Goal: Task Accomplishment & Management: Use online tool/utility

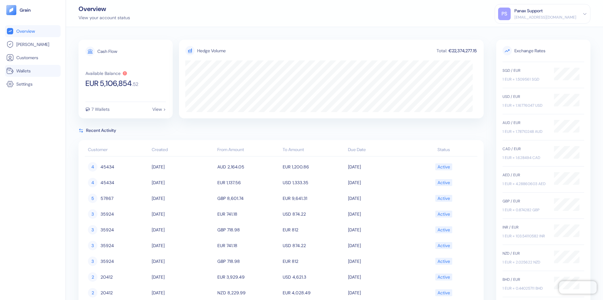
click at [33, 71] on link "Wallets" at bounding box center [32, 71] width 53 height 8
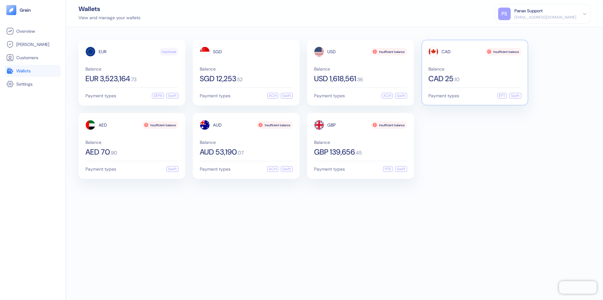
click at [446, 52] on span "CAD" at bounding box center [446, 51] width 9 height 4
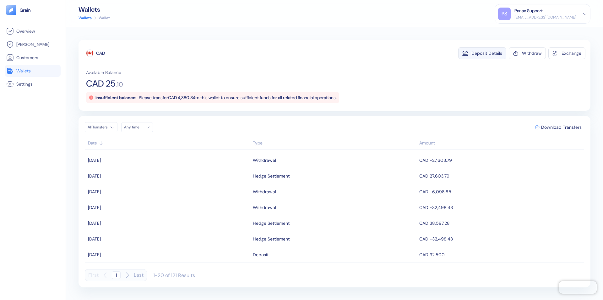
click at [487, 53] on div "Deposit Details" at bounding box center [487, 53] width 31 height 4
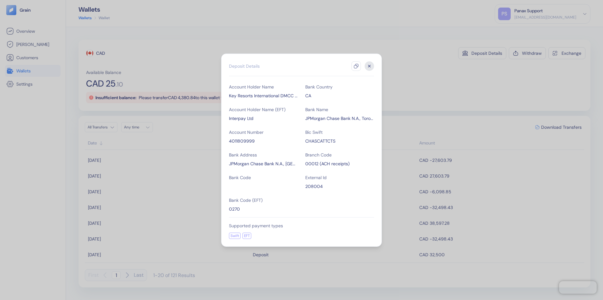
click at [356, 66] on icon "button" at bounding box center [356, 65] width 5 height 5
click at [370, 66] on icon "button" at bounding box center [370, 66] width 2 height 2
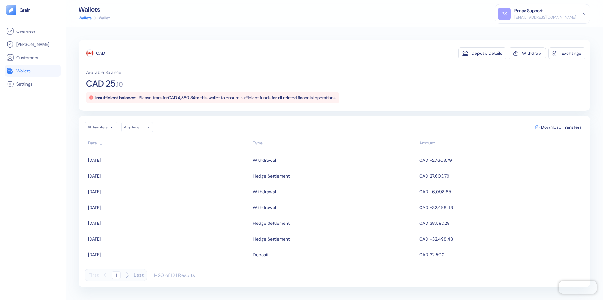
click at [139, 127] on div "Any time" at bounding box center [133, 126] width 19 height 5
click at [161, 186] on button "26" at bounding box center [161, 186] width 8 height 8
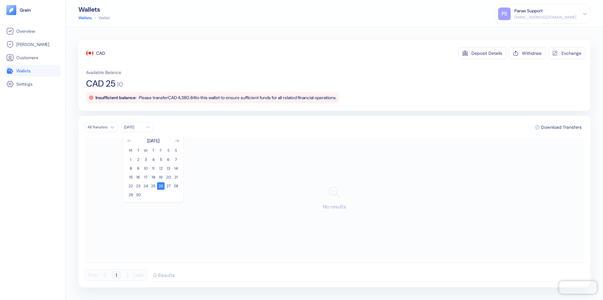
click at [129, 140] on icon "Go to previous month" at bounding box center [129, 140] width 3 height 3
click at [146, 195] on button "27" at bounding box center [146, 195] width 8 height 8
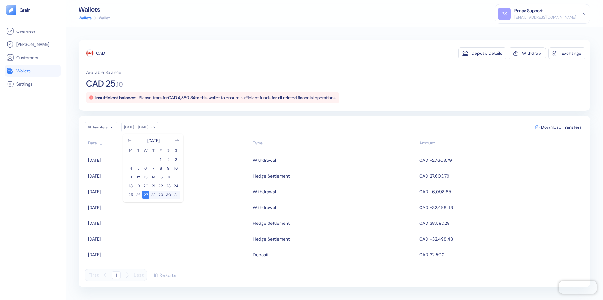
click at [101, 53] on div "CAD" at bounding box center [100, 53] width 9 height 6
click at [562, 127] on span "Download Transfers" at bounding box center [562, 127] width 41 height 4
click at [33, 71] on link "Wallets" at bounding box center [32, 71] width 53 height 8
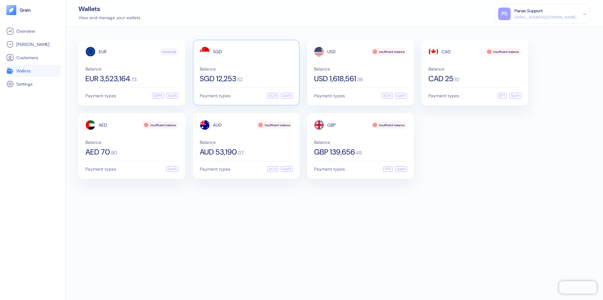
click at [217, 52] on span "SGD" at bounding box center [217, 51] width 9 height 4
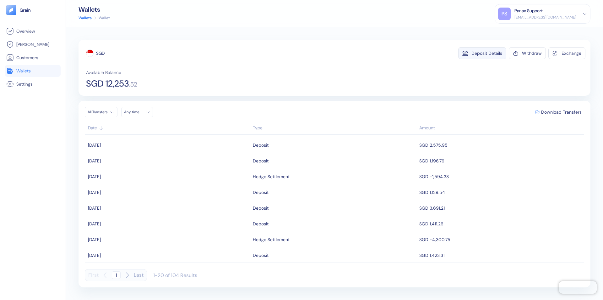
click at [487, 53] on div "Deposit Details" at bounding box center [487, 53] width 31 height 4
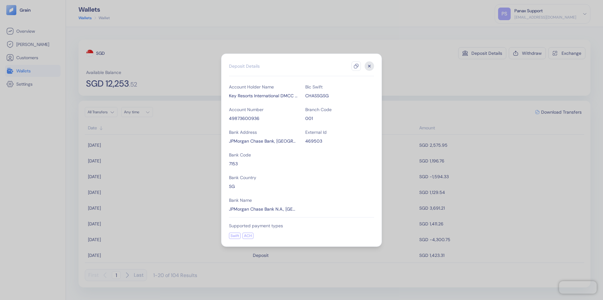
click at [356, 66] on icon "button" at bounding box center [356, 65] width 5 height 5
click at [370, 66] on icon "button" at bounding box center [370, 66] width 2 height 2
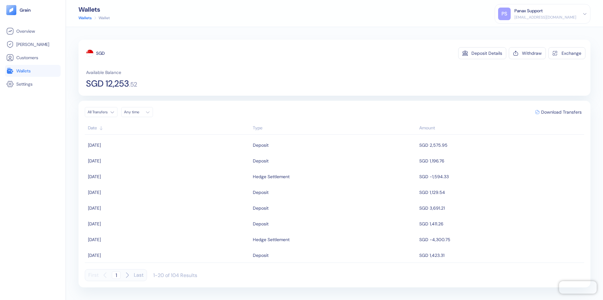
click at [139, 112] on div "Any time" at bounding box center [133, 111] width 19 height 5
click at [161, 171] on button "26" at bounding box center [161, 171] width 8 height 8
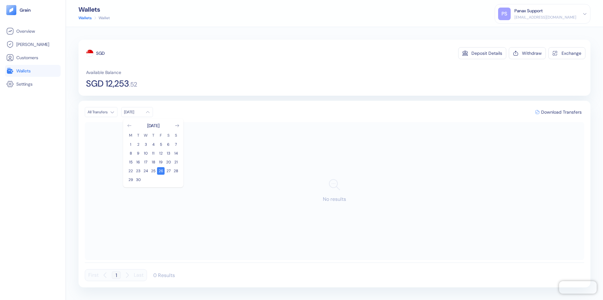
click at [129, 125] on icon "Go to previous month" at bounding box center [129, 125] width 3 height 3
click at [146, 179] on button "27" at bounding box center [146, 180] width 8 height 8
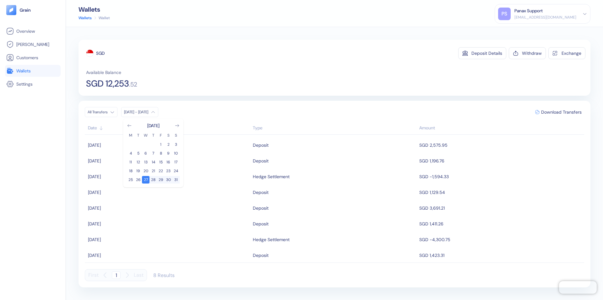
click at [101, 53] on div "SGD" at bounding box center [100, 53] width 8 height 6
click at [562, 112] on span "Download Transfers" at bounding box center [562, 112] width 41 height 4
click at [33, 71] on link "Wallets" at bounding box center [32, 71] width 53 height 8
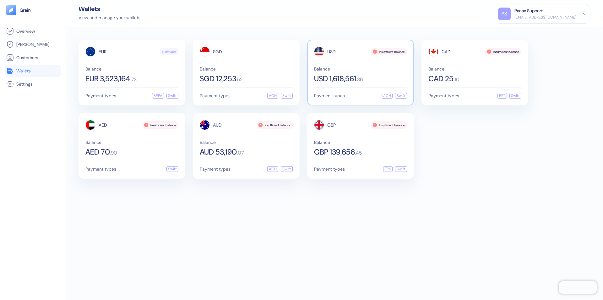
click at [332, 52] on span "USD" at bounding box center [331, 51] width 8 height 4
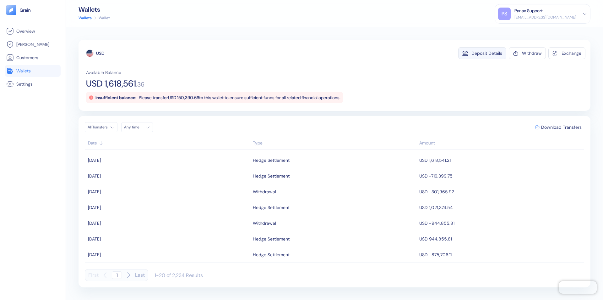
click at [487, 53] on div "Deposit Details" at bounding box center [487, 53] width 31 height 4
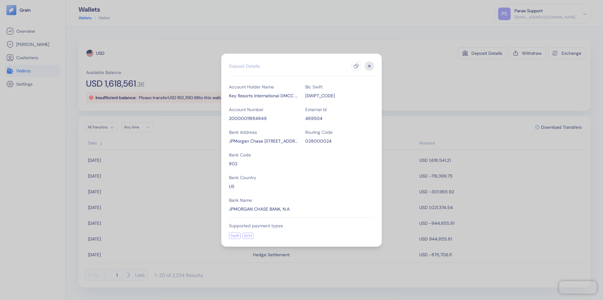
click at [356, 66] on icon "button" at bounding box center [356, 65] width 5 height 5
click at [370, 66] on icon "button" at bounding box center [370, 66] width 2 height 2
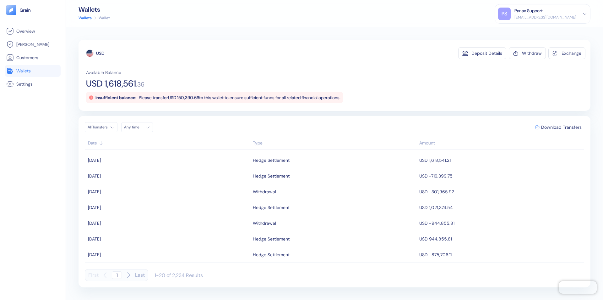
click at [139, 127] on div "Any time" at bounding box center [133, 126] width 19 height 5
click at [161, 186] on button "26" at bounding box center [161, 186] width 8 height 8
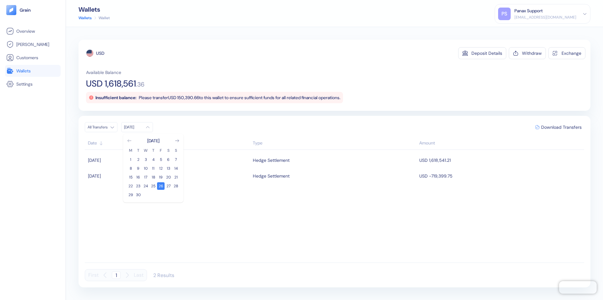
click at [129, 140] on icon "Go to previous month" at bounding box center [129, 140] width 3 height 3
click at [146, 195] on button "27" at bounding box center [146, 195] width 8 height 8
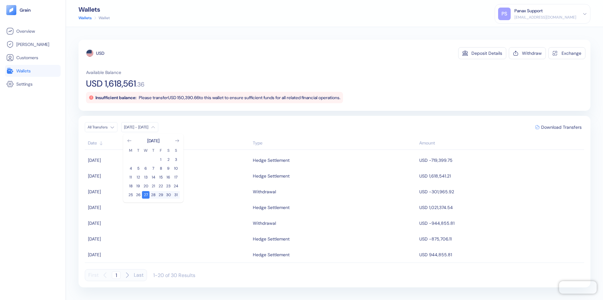
click at [100, 53] on div "USD" at bounding box center [100, 53] width 8 height 6
click at [562, 127] on span "Download Transfers" at bounding box center [562, 127] width 41 height 4
click at [33, 71] on link "Wallets" at bounding box center [32, 71] width 53 height 8
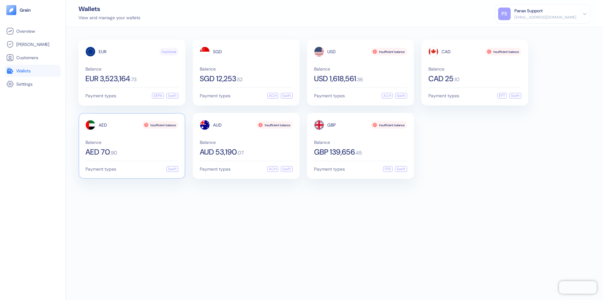
click at [103, 125] on span "AED" at bounding box center [103, 125] width 8 height 4
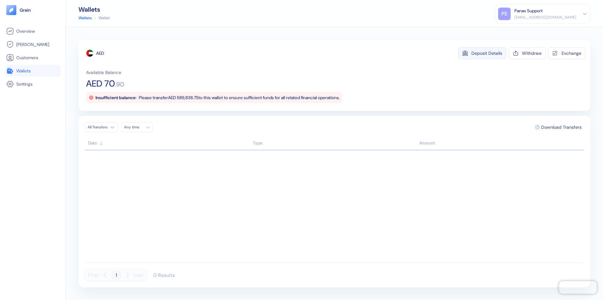
click at [487, 53] on div "Deposit Details" at bounding box center [487, 53] width 31 height 4
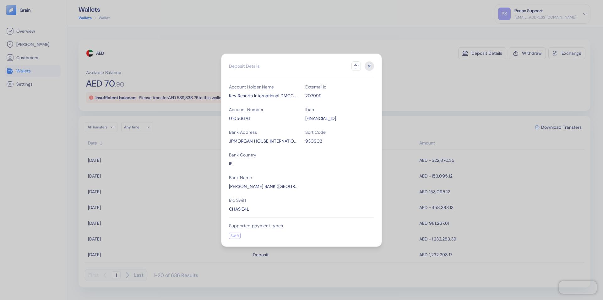
click at [356, 66] on icon "button" at bounding box center [356, 65] width 5 height 5
click at [370, 66] on icon "button" at bounding box center [370, 66] width 2 height 2
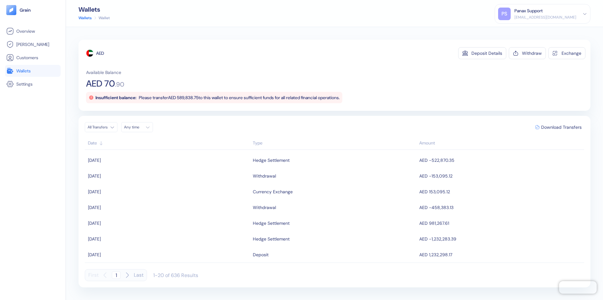
click at [139, 127] on div "Any time" at bounding box center [133, 126] width 19 height 5
click at [161, 186] on button "26" at bounding box center [161, 186] width 8 height 8
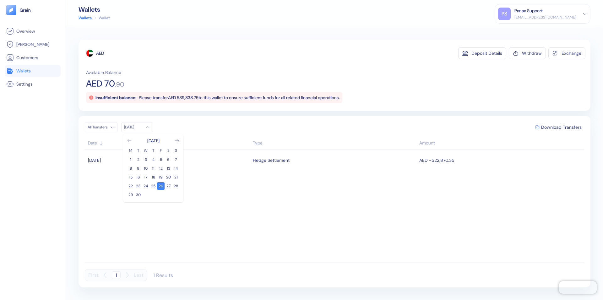
click at [129, 140] on icon "Go to previous month" at bounding box center [129, 140] width 3 height 3
click at [146, 195] on button "27" at bounding box center [146, 195] width 8 height 8
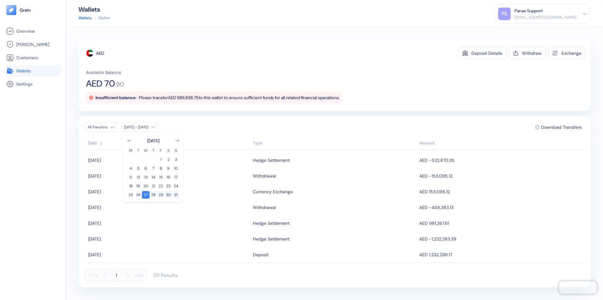
click at [100, 53] on div "AED" at bounding box center [100, 53] width 8 height 6
click at [562, 127] on span "Download Transfers" at bounding box center [562, 127] width 41 height 4
click at [33, 71] on link "Wallets" at bounding box center [32, 71] width 53 height 8
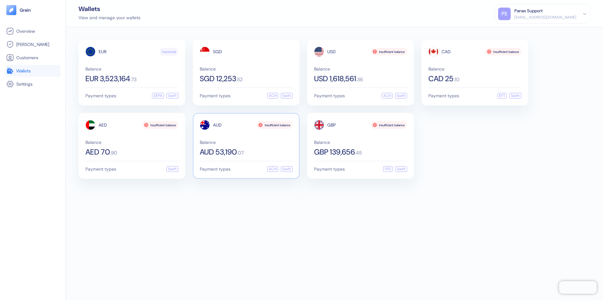
click at [217, 125] on span "AUD" at bounding box center [217, 125] width 9 height 4
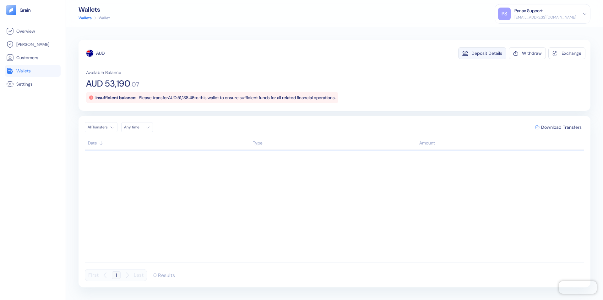
click at [487, 53] on div "Deposit Details" at bounding box center [487, 53] width 31 height 4
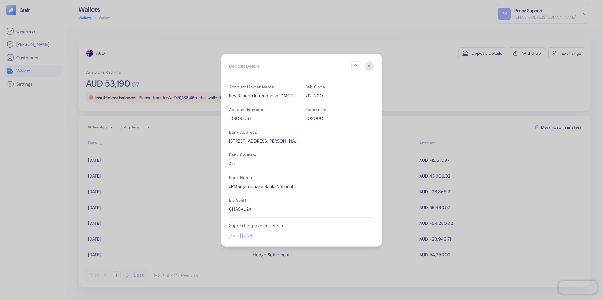
click at [356, 66] on icon "button" at bounding box center [356, 65] width 5 height 5
click at [370, 66] on icon "button" at bounding box center [370, 66] width 2 height 2
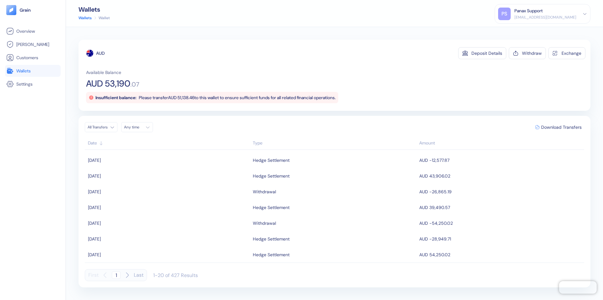
click at [139, 127] on div "Any time" at bounding box center [133, 126] width 19 height 5
click at [161, 186] on button "26" at bounding box center [161, 186] width 8 height 8
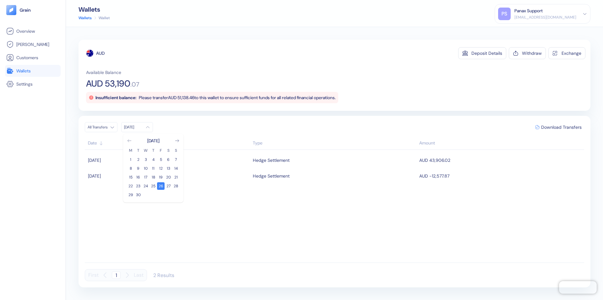
click at [129, 140] on icon "Go to previous month" at bounding box center [129, 140] width 3 height 3
click at [146, 195] on button "27" at bounding box center [146, 195] width 8 height 8
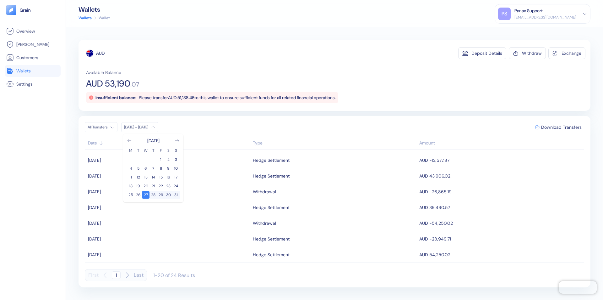
click at [101, 53] on div "AUD" at bounding box center [100, 53] width 8 height 6
click at [562, 127] on span "Download Transfers" at bounding box center [562, 127] width 41 height 4
click at [33, 71] on link "Wallets" at bounding box center [32, 71] width 53 height 8
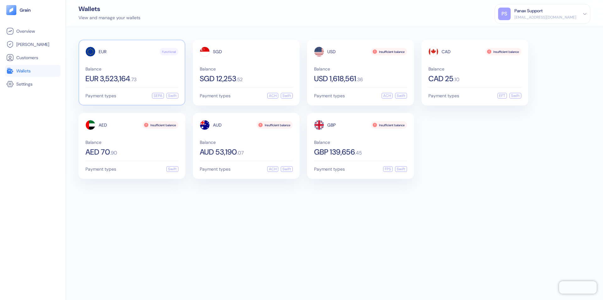
click at [102, 52] on span "EUR" at bounding box center [103, 51] width 8 height 4
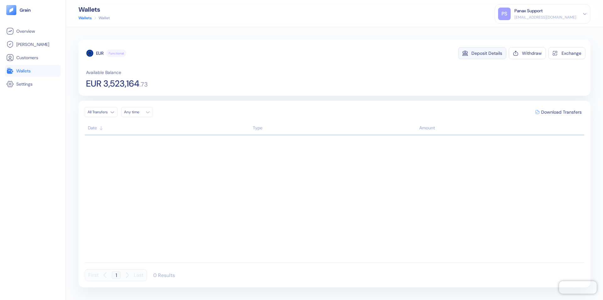
click at [487, 53] on div "Deposit Details" at bounding box center [487, 53] width 31 height 4
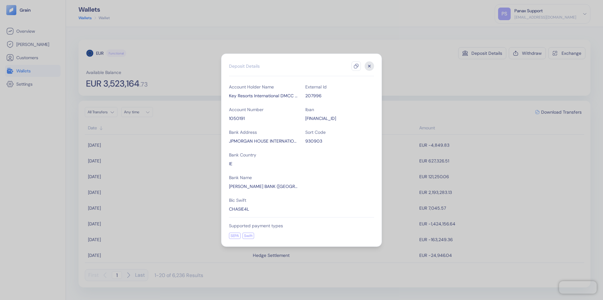
click at [356, 66] on icon "button" at bounding box center [356, 65] width 5 height 5
click at [370, 66] on icon "button" at bounding box center [370, 66] width 2 height 2
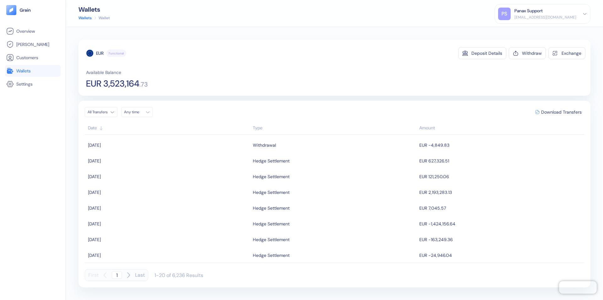
click at [139, 112] on div "Any time" at bounding box center [133, 111] width 19 height 5
click at [161, 171] on button "26" at bounding box center [161, 171] width 8 height 8
click at [129, 125] on icon "Go to previous month" at bounding box center [129, 125] width 3 height 3
click at [146, 179] on button "27" at bounding box center [146, 180] width 8 height 8
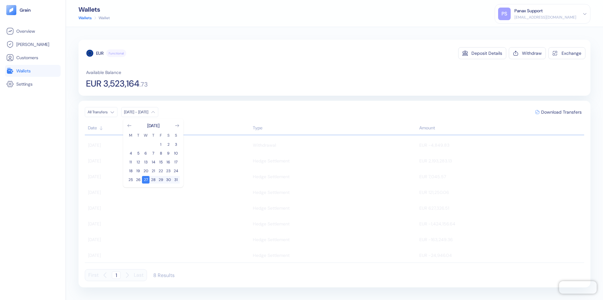
click at [100, 53] on div "EUR" at bounding box center [100, 53] width 8 height 6
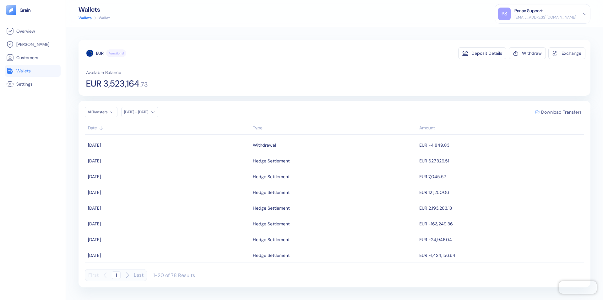
click at [562, 112] on span "Download Transfers" at bounding box center [562, 112] width 41 height 4
click at [33, 71] on link "Wallets" at bounding box center [32, 71] width 53 height 8
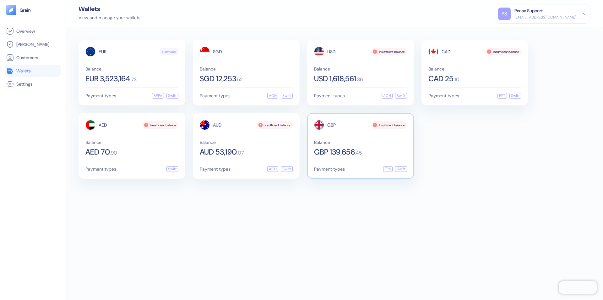
click at [332, 125] on span "GBP" at bounding box center [331, 125] width 8 height 4
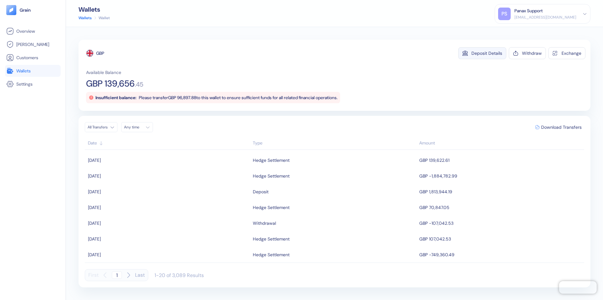
click at [487, 53] on div "Deposit Details" at bounding box center [487, 53] width 31 height 4
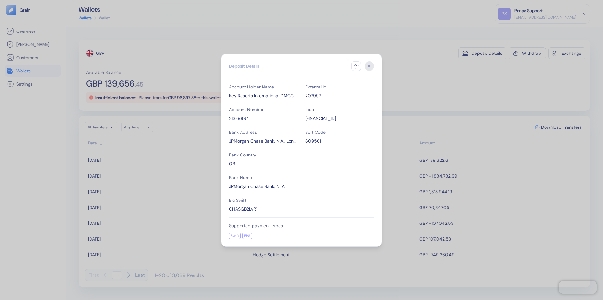
click at [356, 66] on icon "button" at bounding box center [356, 65] width 5 height 5
click at [370, 66] on icon "button" at bounding box center [370, 66] width 2 height 2
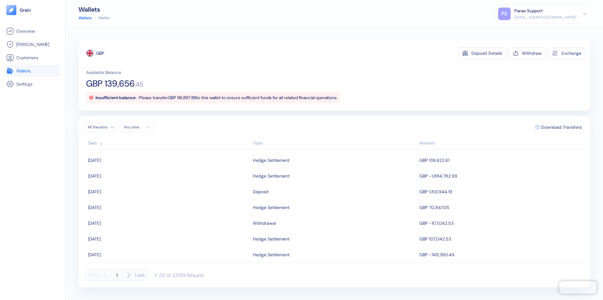
click at [139, 127] on div "Any time" at bounding box center [133, 126] width 19 height 5
click at [161, 186] on button "26" at bounding box center [161, 186] width 8 height 8
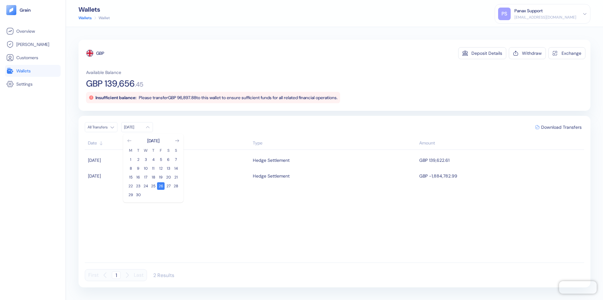
click at [129, 140] on icon "Go to previous month" at bounding box center [129, 140] width 3 height 3
click at [146, 195] on button "27" at bounding box center [146, 195] width 8 height 8
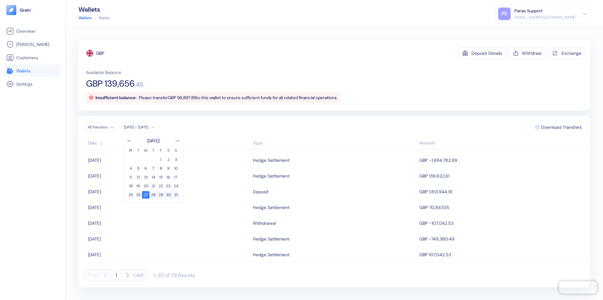
click at [101, 53] on div "GBP" at bounding box center [100, 53] width 8 height 6
click at [562, 127] on span "Download Transfers" at bounding box center [562, 127] width 41 height 4
click at [543, 14] on div "Panax Support" at bounding box center [529, 11] width 28 height 7
click at [524, 31] on div "Sign Out" at bounding box center [515, 31] width 17 height 7
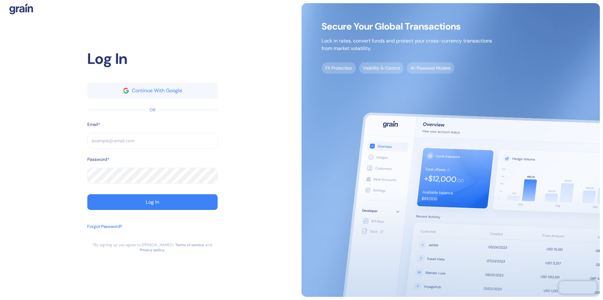
click at [152, 143] on input "text" at bounding box center [152, 141] width 130 height 16
type input "[EMAIL_ADDRESS][DOMAIN_NAME]"
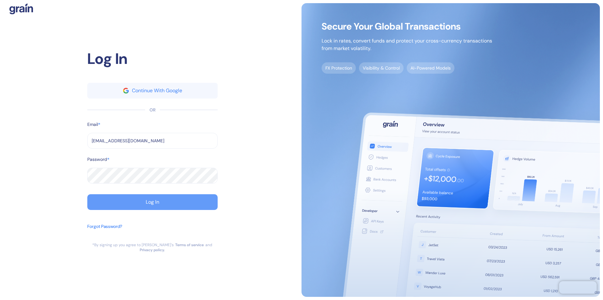
click at [152, 204] on div "Log In" at bounding box center [153, 201] width 14 height 5
